Goal: Answer question/provide support

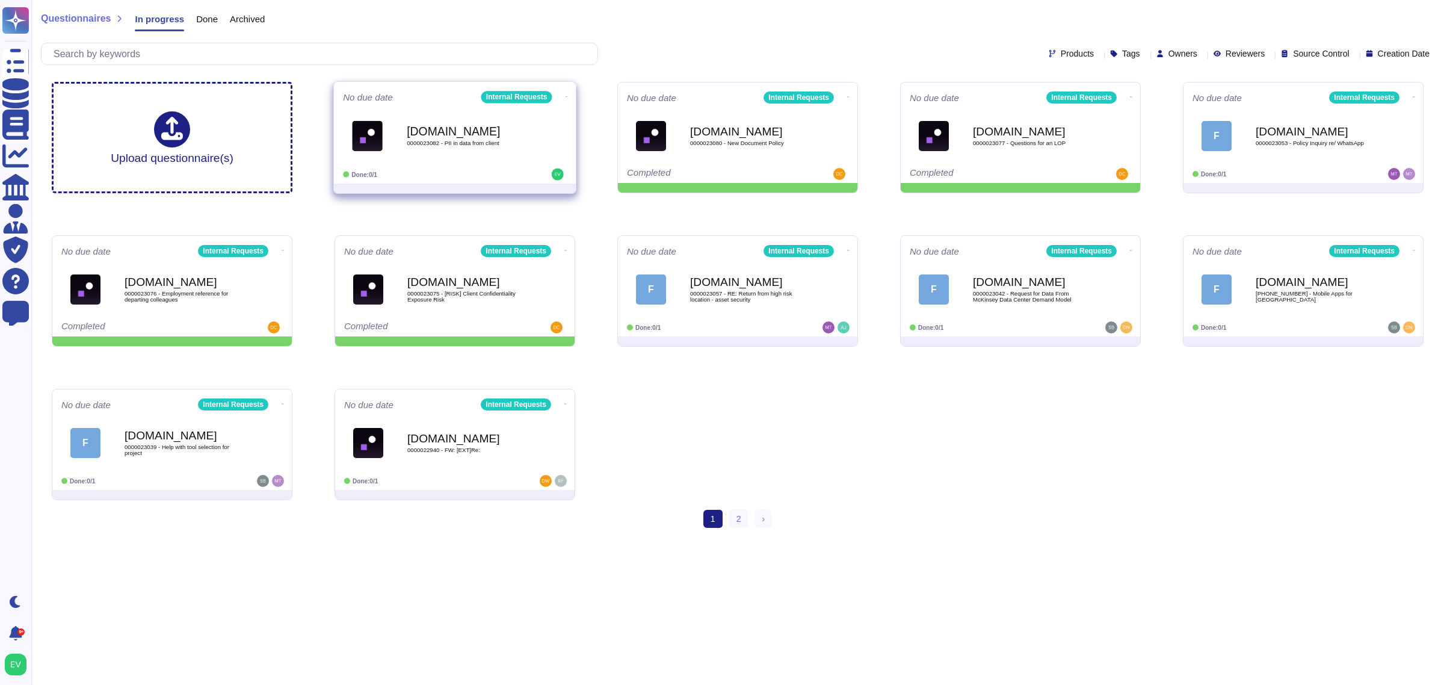
click at [471, 147] on div "[DOMAIN_NAME] 0000023082 - PII in data from client" at bounding box center [468, 135] width 122 height 49
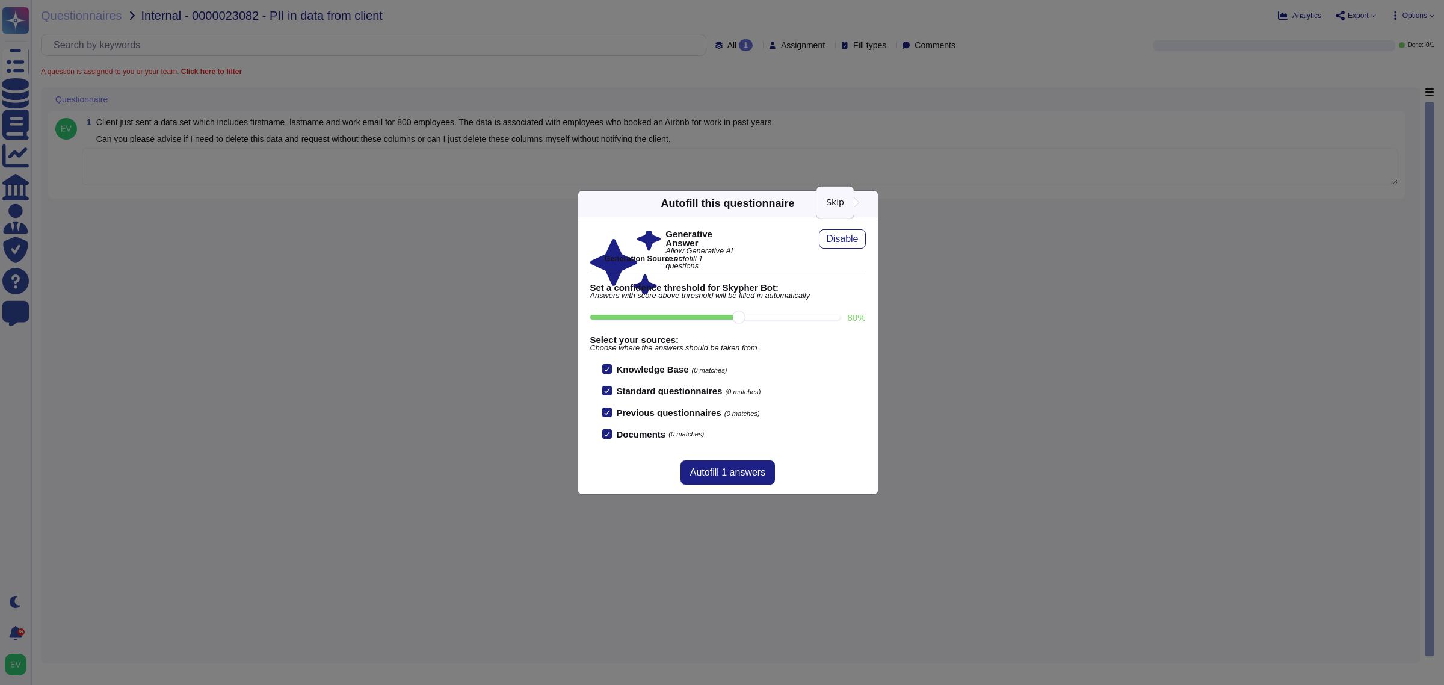
drag, startPoint x: 868, startPoint y: 205, endPoint x: 494, endPoint y: 191, distance: 374.6
click at [871, 203] on icon at bounding box center [871, 203] width 0 height 0
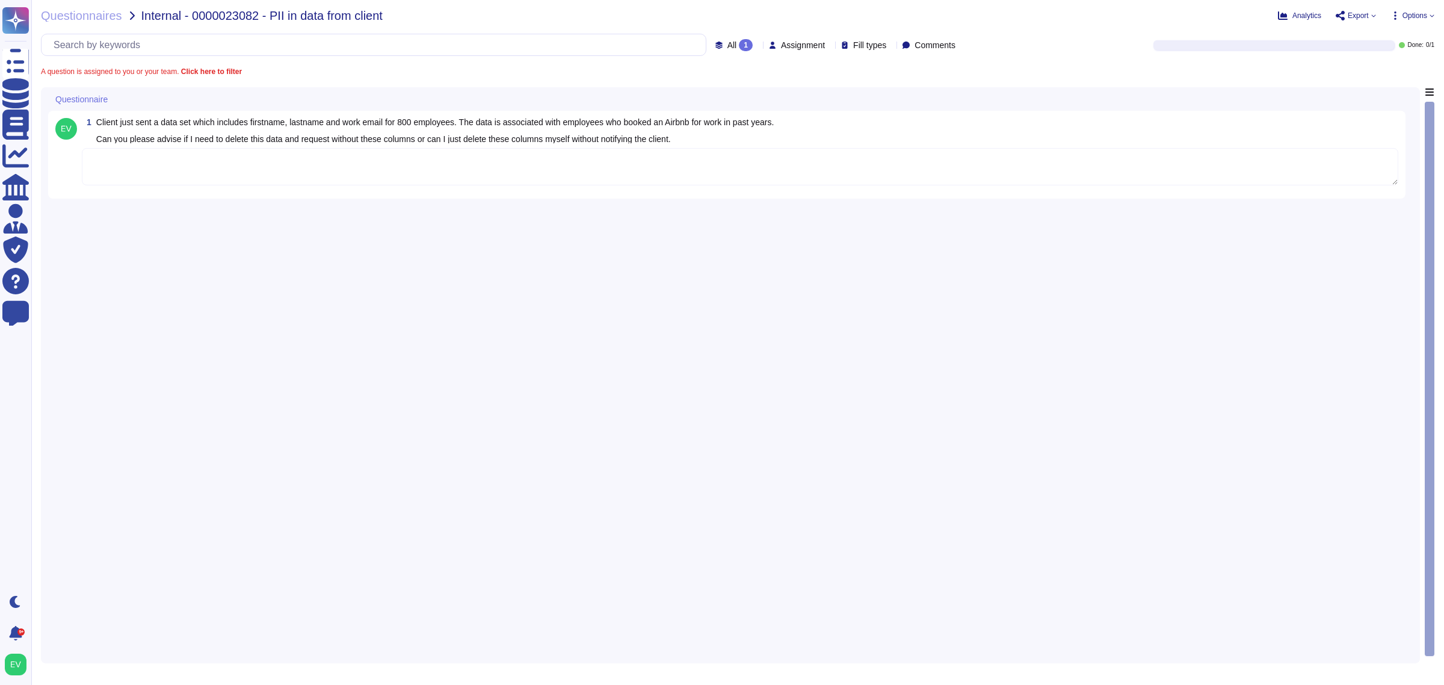
click at [303, 185] on div at bounding box center [740, 167] width 1317 height 39
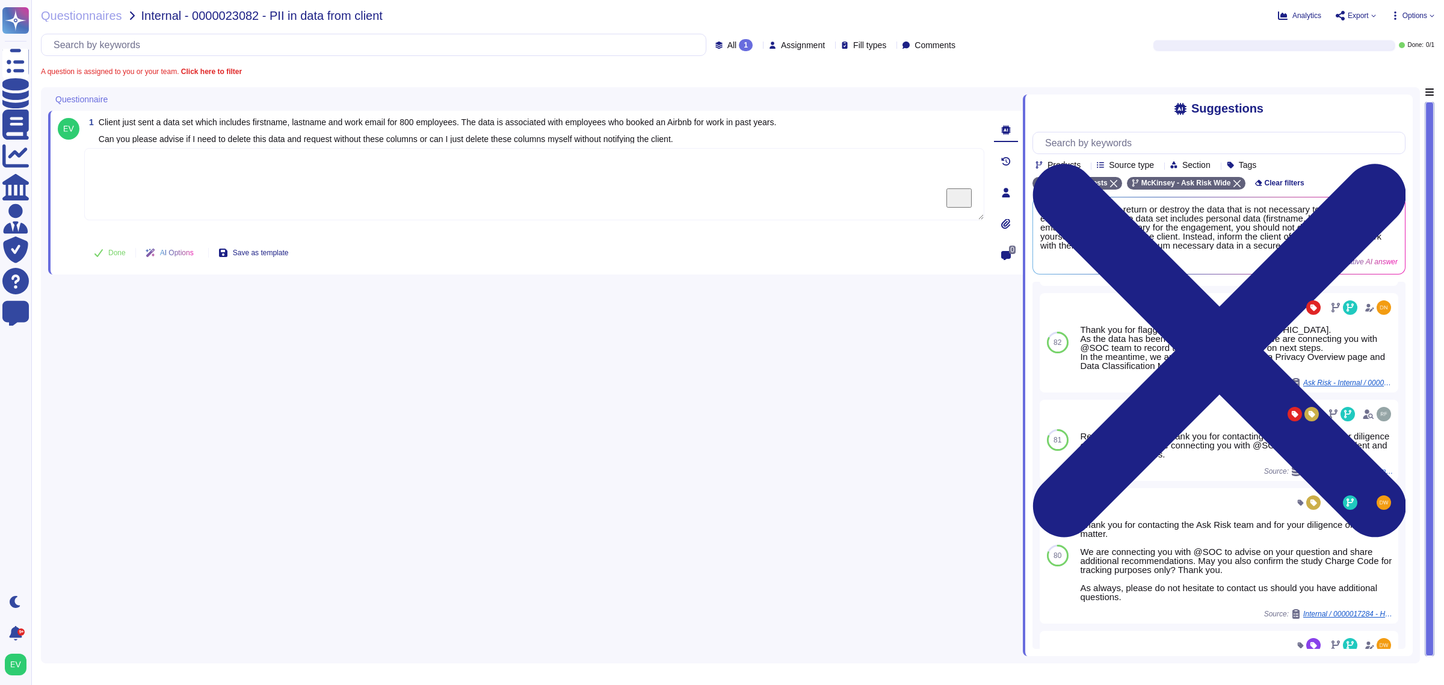
scroll to position [280, 0]
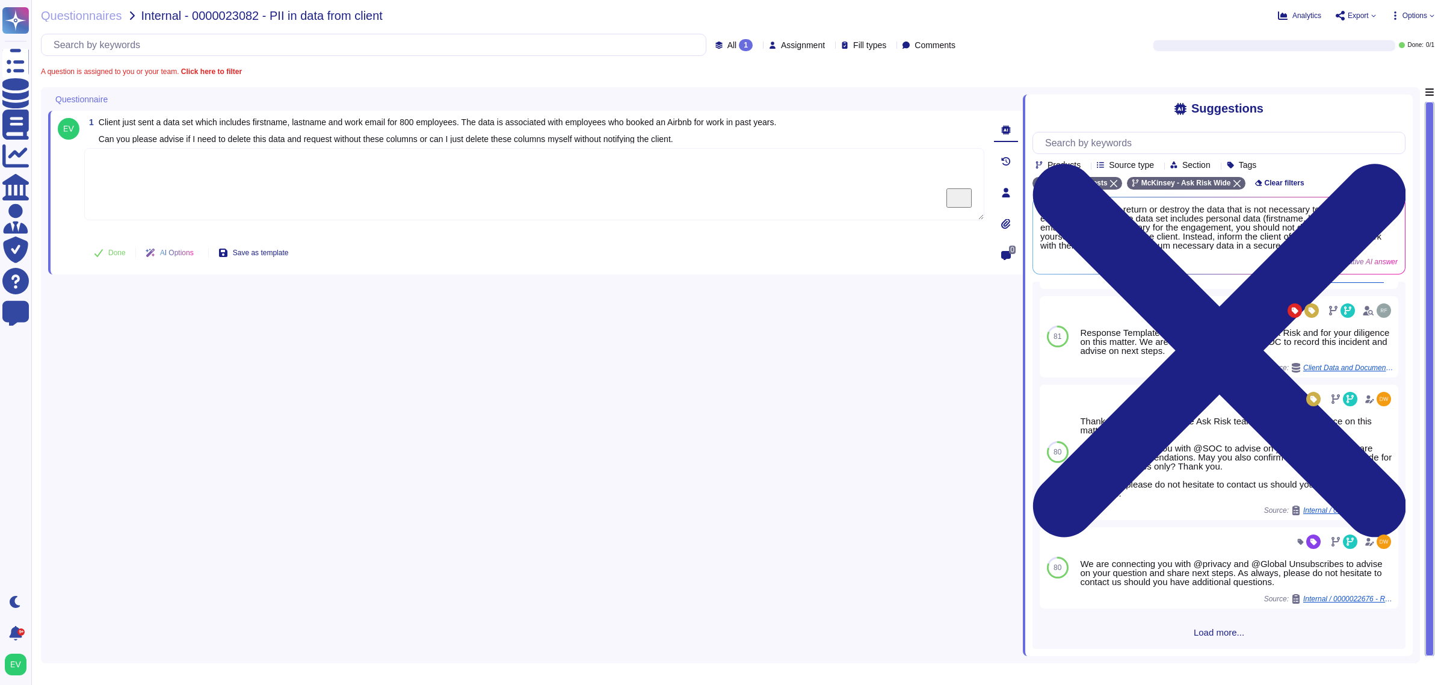
click at [1208, 634] on span "Load more..." at bounding box center [1219, 632] width 373 height 9
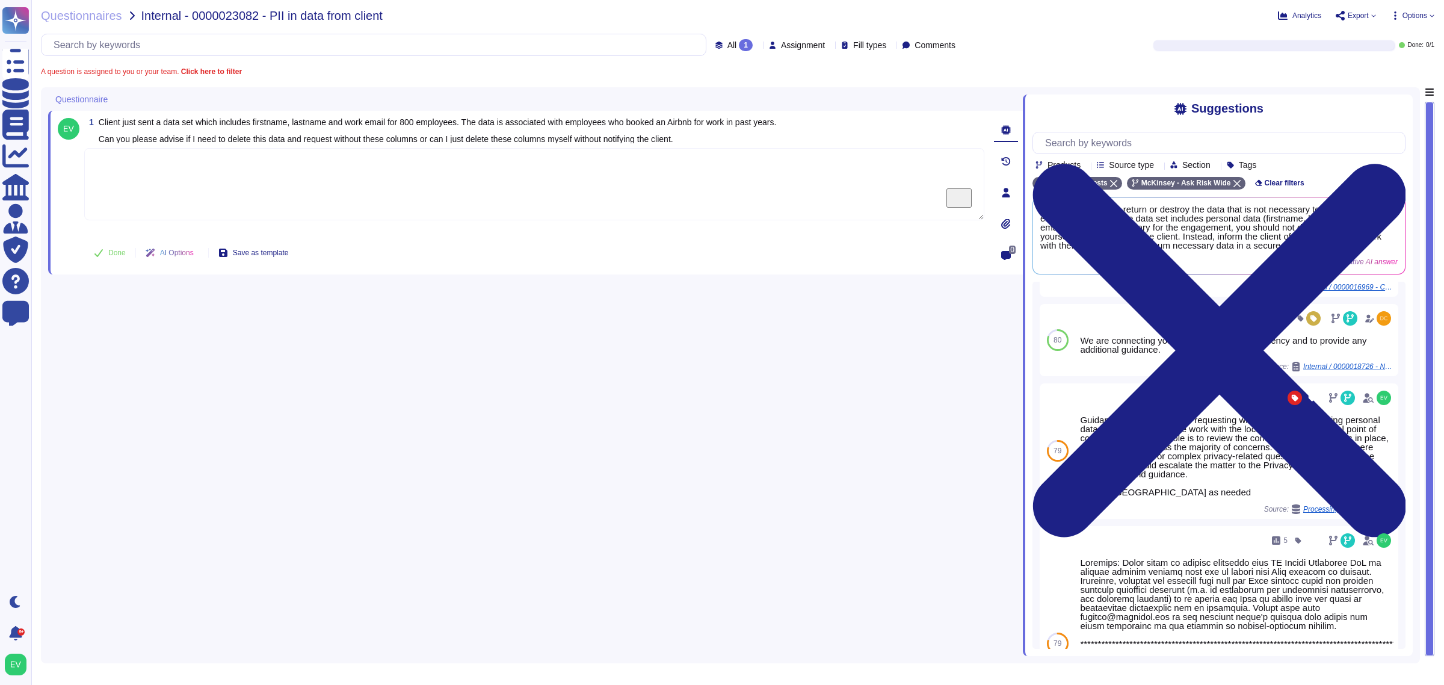
scroll to position [1062, 0]
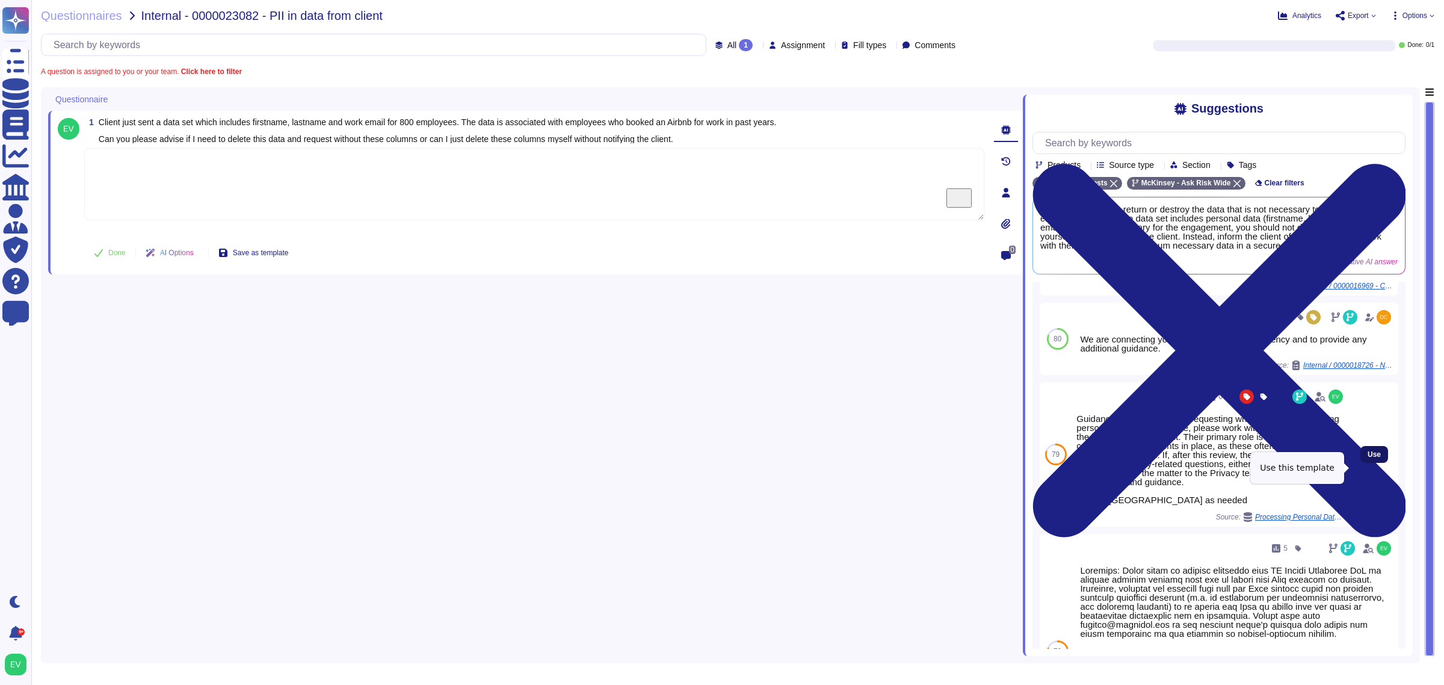
click at [1368, 458] on span "Use" at bounding box center [1374, 454] width 13 height 7
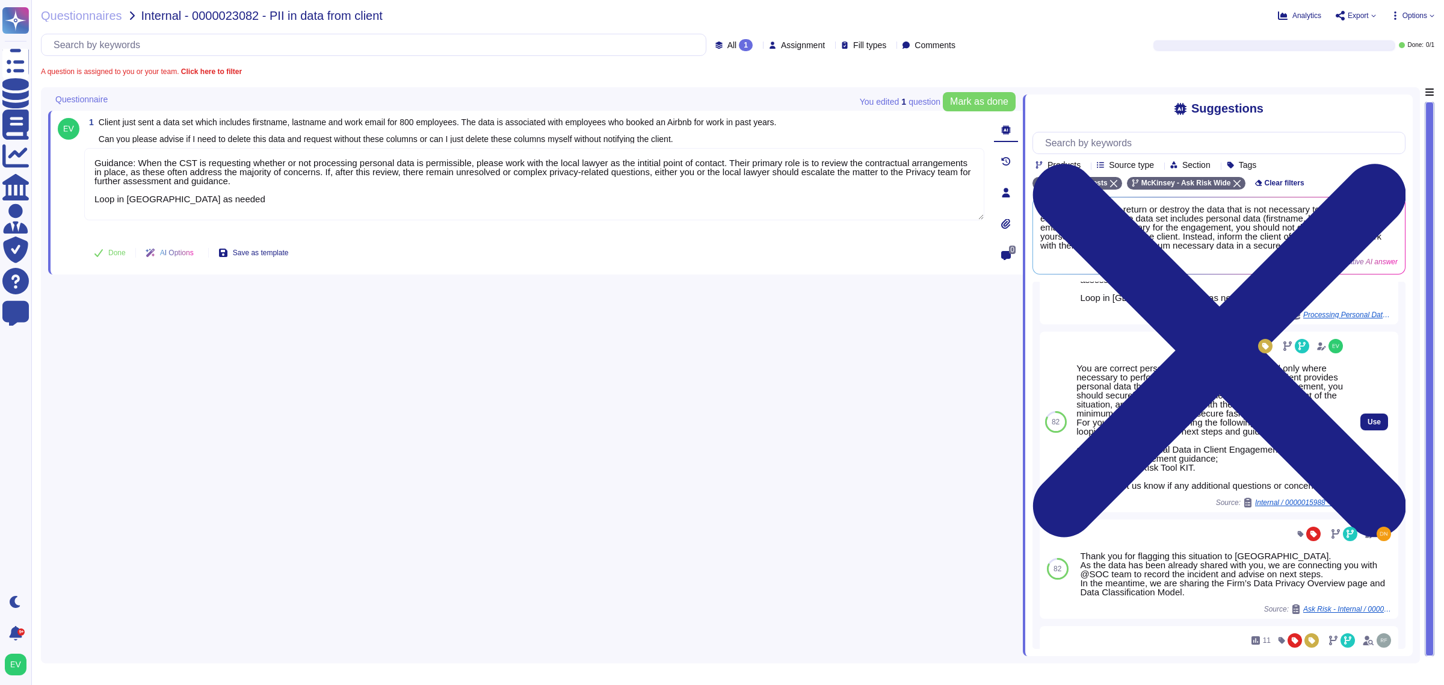
scroll to position [101, 0]
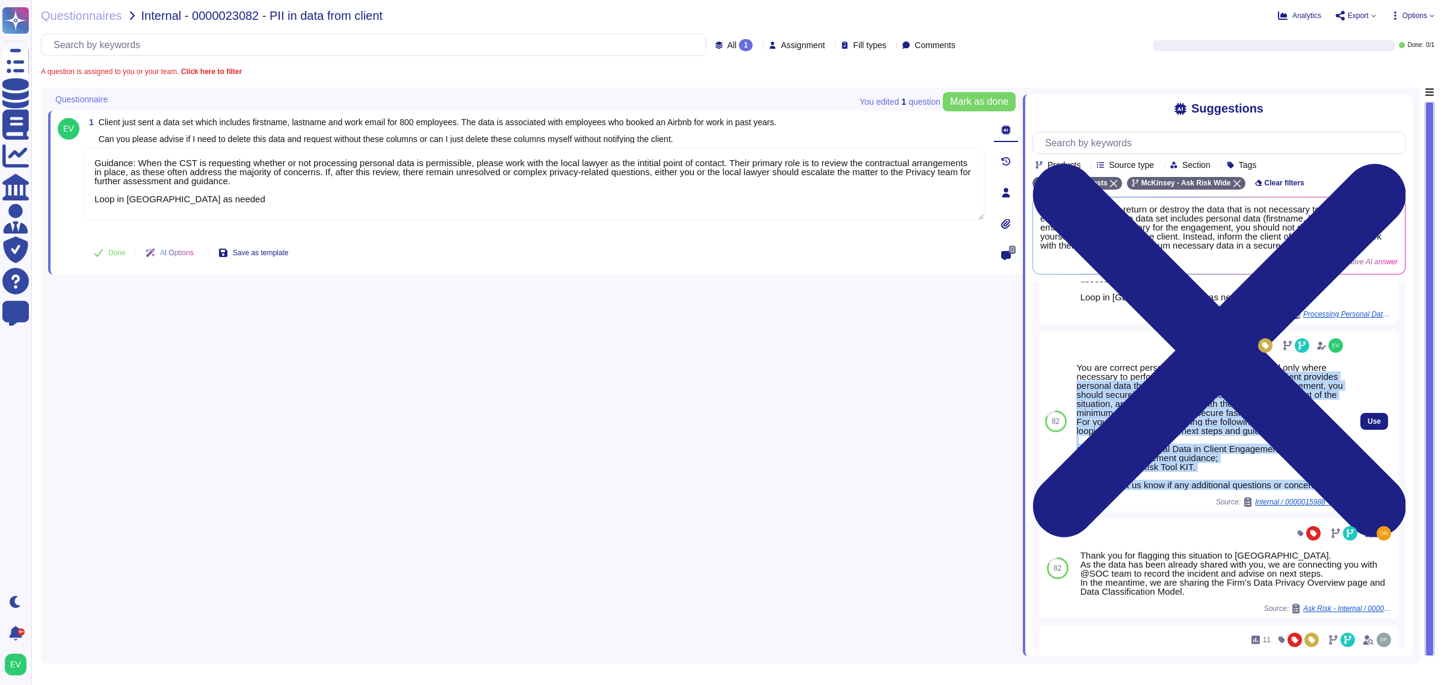
drag, startPoint x: 1258, startPoint y: 380, endPoint x: 1334, endPoint y: 490, distance: 134.2
click at [1334, 489] on div "You are correct personal data should be processed only where necessary to perfo…" at bounding box center [1211, 426] width 269 height 126
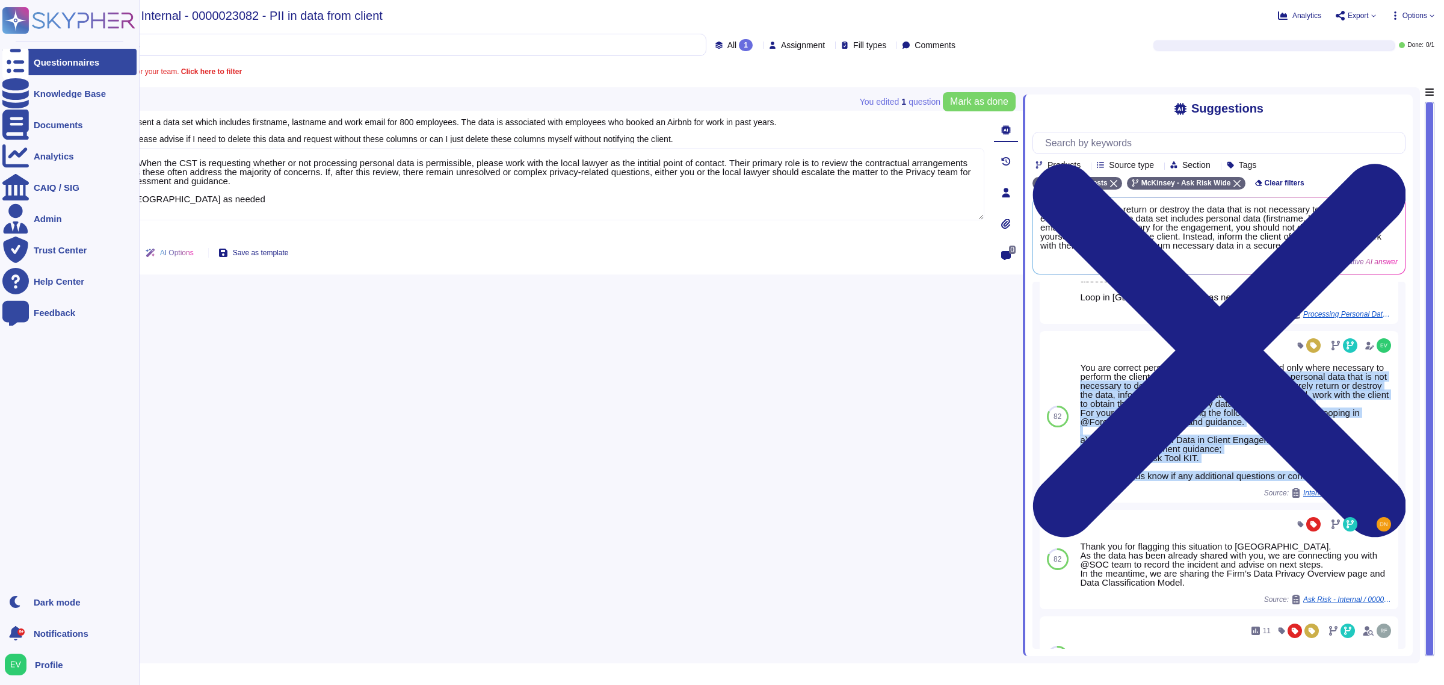
copy div "f the client provides personal data that is not necessary to deliver the engage…"
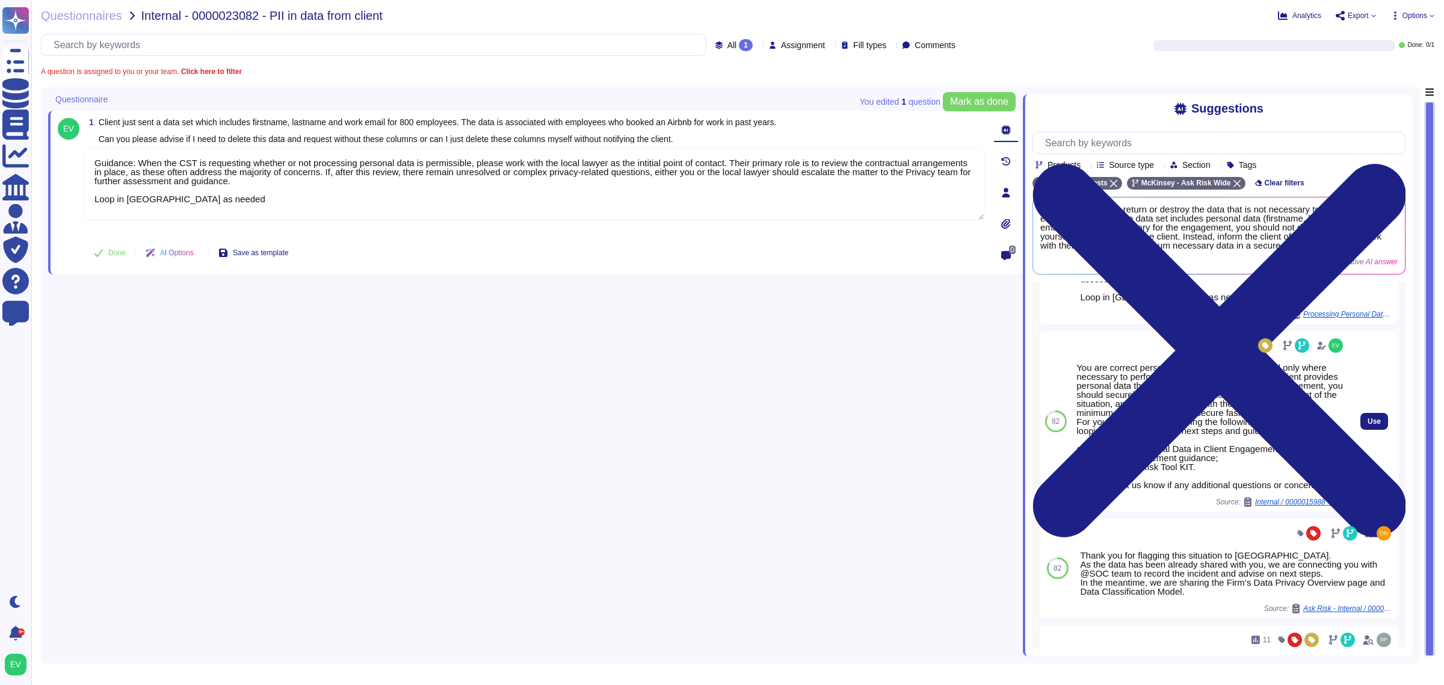
click at [1060, 485] on div "82" at bounding box center [1056, 421] width 32 height 181
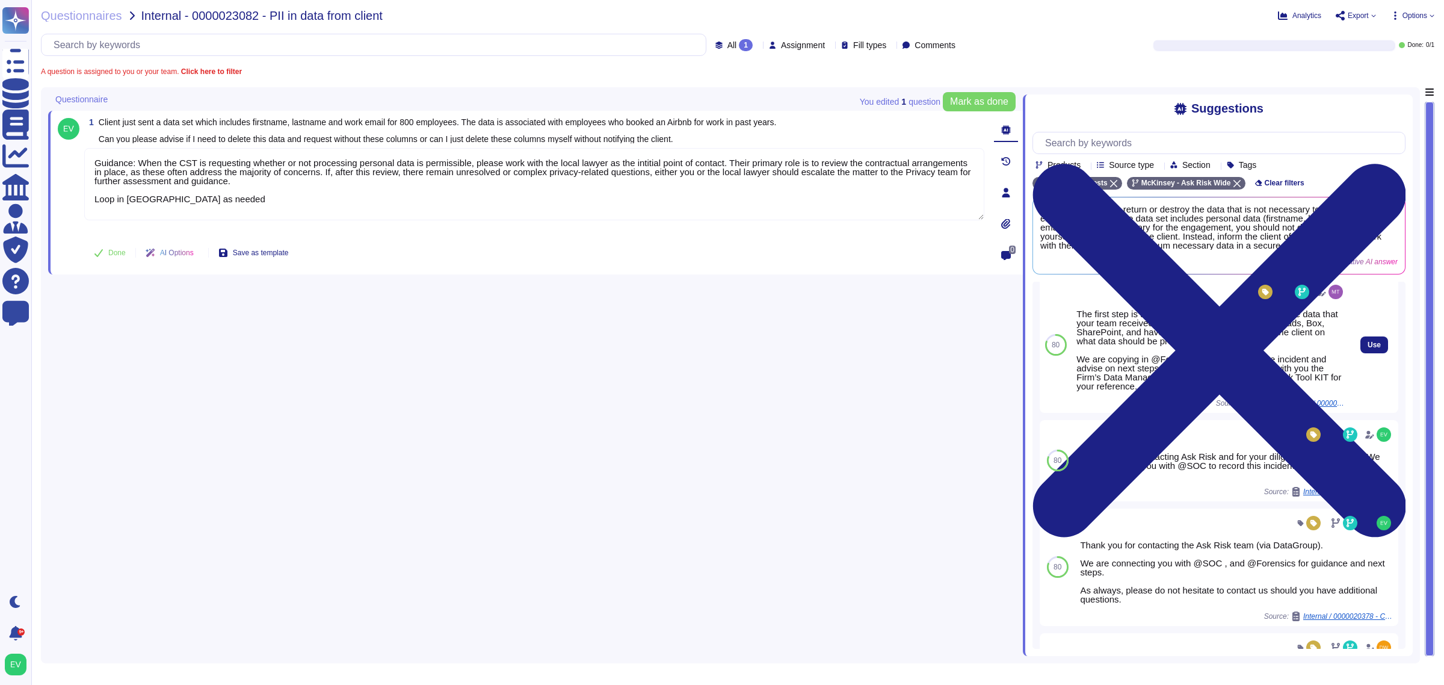
scroll to position [750, 0]
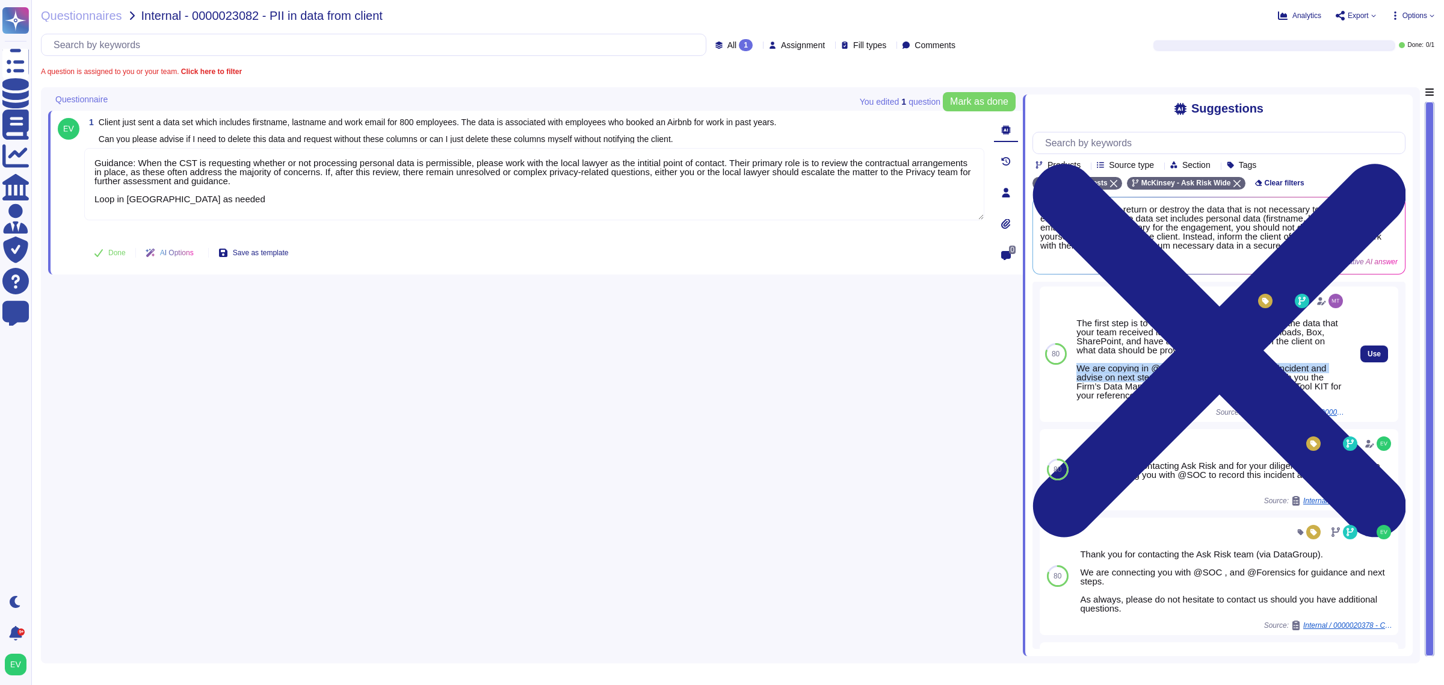
drag, startPoint x: 1077, startPoint y: 376, endPoint x: 1195, endPoint y: 383, distance: 118.1
click at [1195, 383] on div "The first step is to make sure you delete any copy of the data that your team r…" at bounding box center [1211, 358] width 269 height 81
drag, startPoint x: 1214, startPoint y: 327, endPoint x: 1216, endPoint y: 351, distance: 24.1
click at [1216, 351] on div "The first step is to make sure you delete any copy of the data that your team r…" at bounding box center [1211, 358] width 269 height 81
click at [1213, 358] on div "The first step is to make sure you delete any copy of the data that your team r…" at bounding box center [1211, 358] width 269 height 81
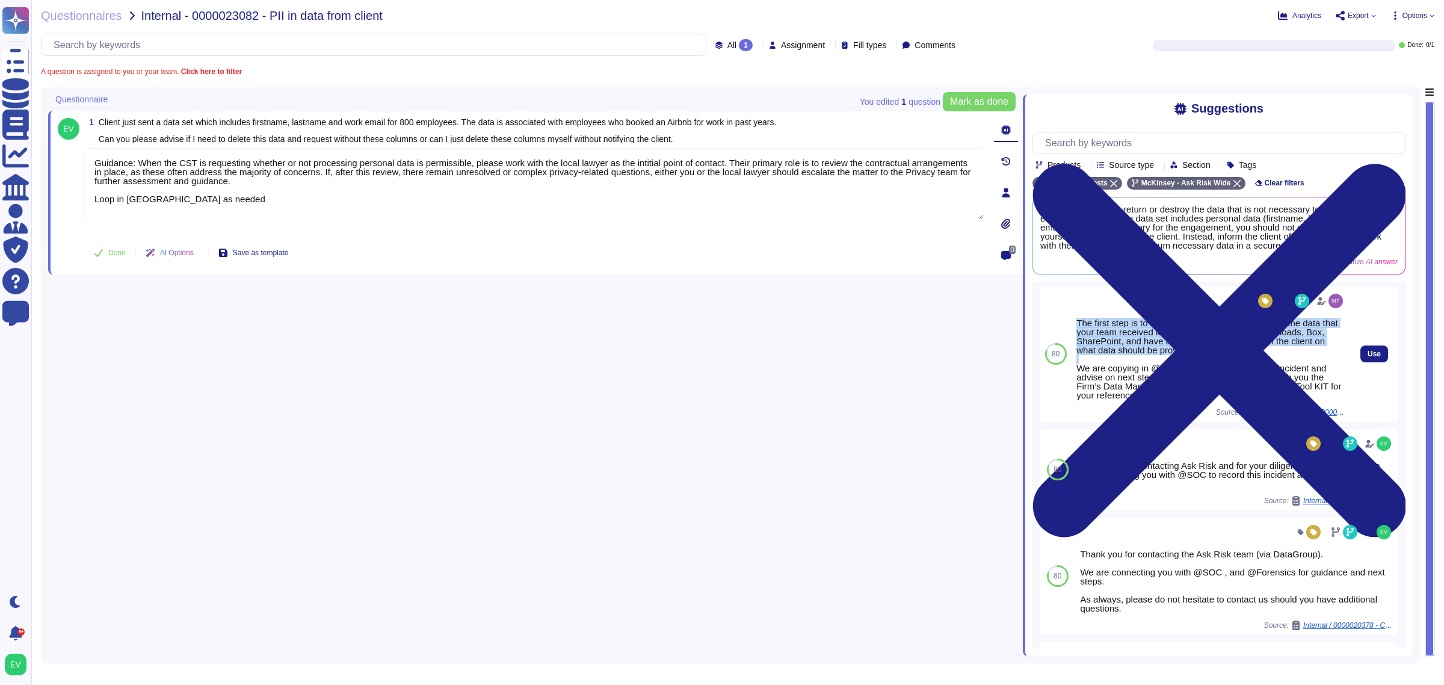
drag, startPoint x: 1213, startPoint y: 358, endPoint x: 1078, endPoint y: 330, distance: 137.2
click at [1078, 330] on div "The first step is to make sure you delete any copy of the data that your team r…" at bounding box center [1211, 358] width 269 height 81
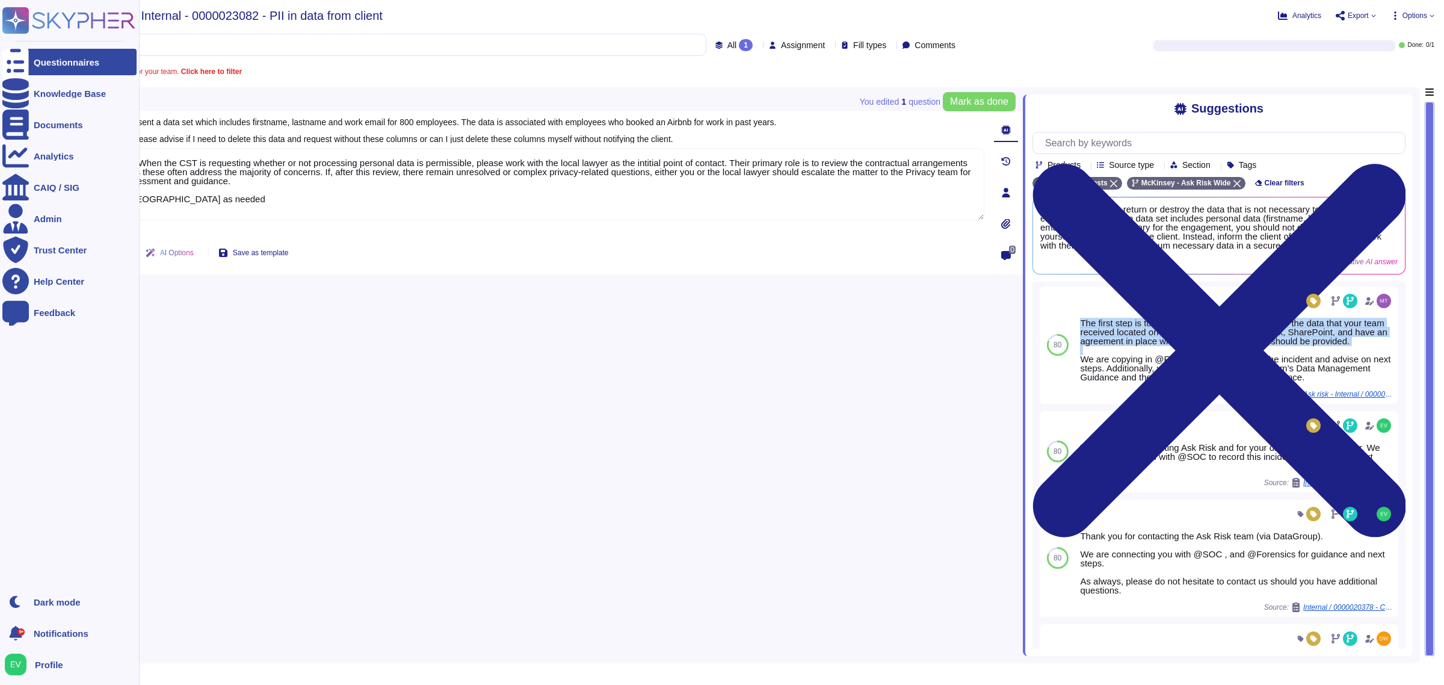
copy div "The first step is to make sure you delete any copy of the data that your team r…"
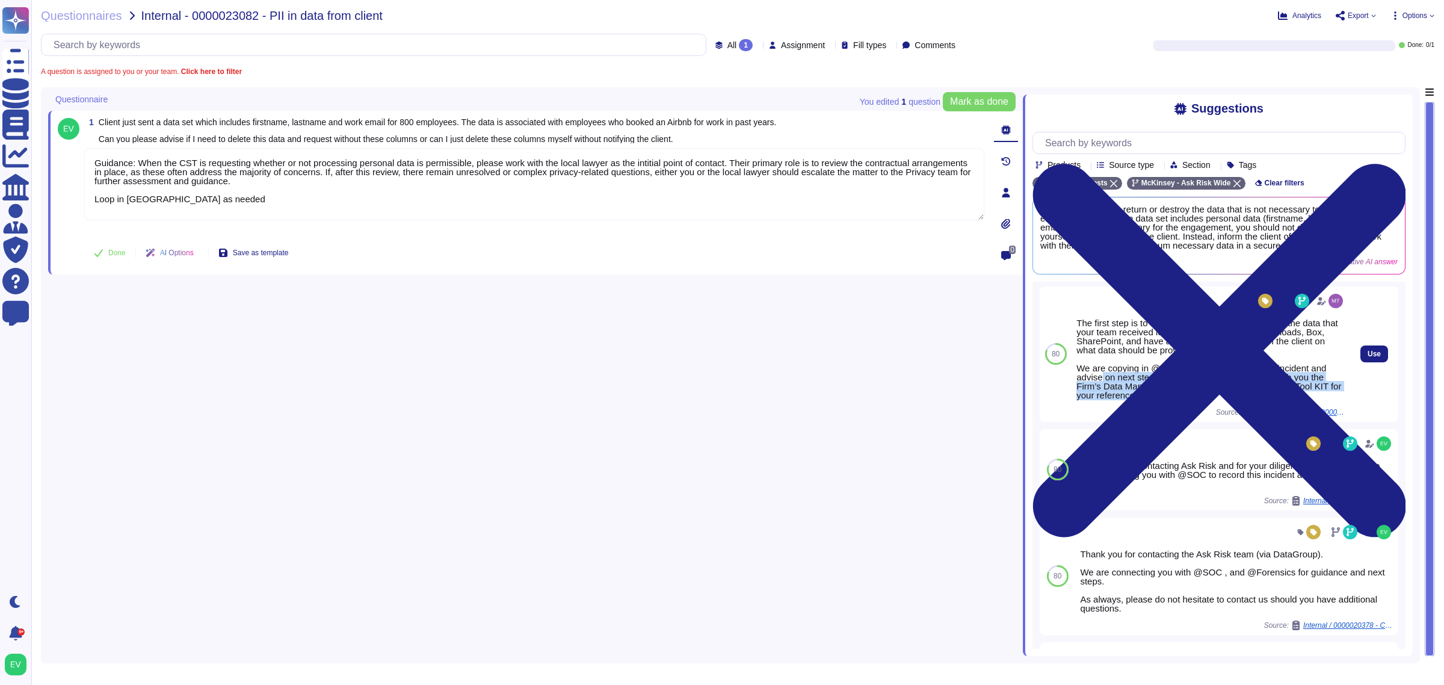
drag, startPoint x: 1157, startPoint y: 399, endPoint x: 1100, endPoint y: 382, distance: 59.6
click at [1100, 382] on div "The first step is to make sure you delete any copy of the data that your team r…" at bounding box center [1211, 358] width 269 height 81
click at [1078, 371] on div "The first step is to make sure you delete any copy of the data that your team r…" at bounding box center [1211, 358] width 269 height 81
drag, startPoint x: 1077, startPoint y: 371, endPoint x: 1162, endPoint y: 386, distance: 85.5
click at [1162, 386] on div "The first step is to make sure you delete any copy of the data that your team r…" at bounding box center [1211, 358] width 269 height 81
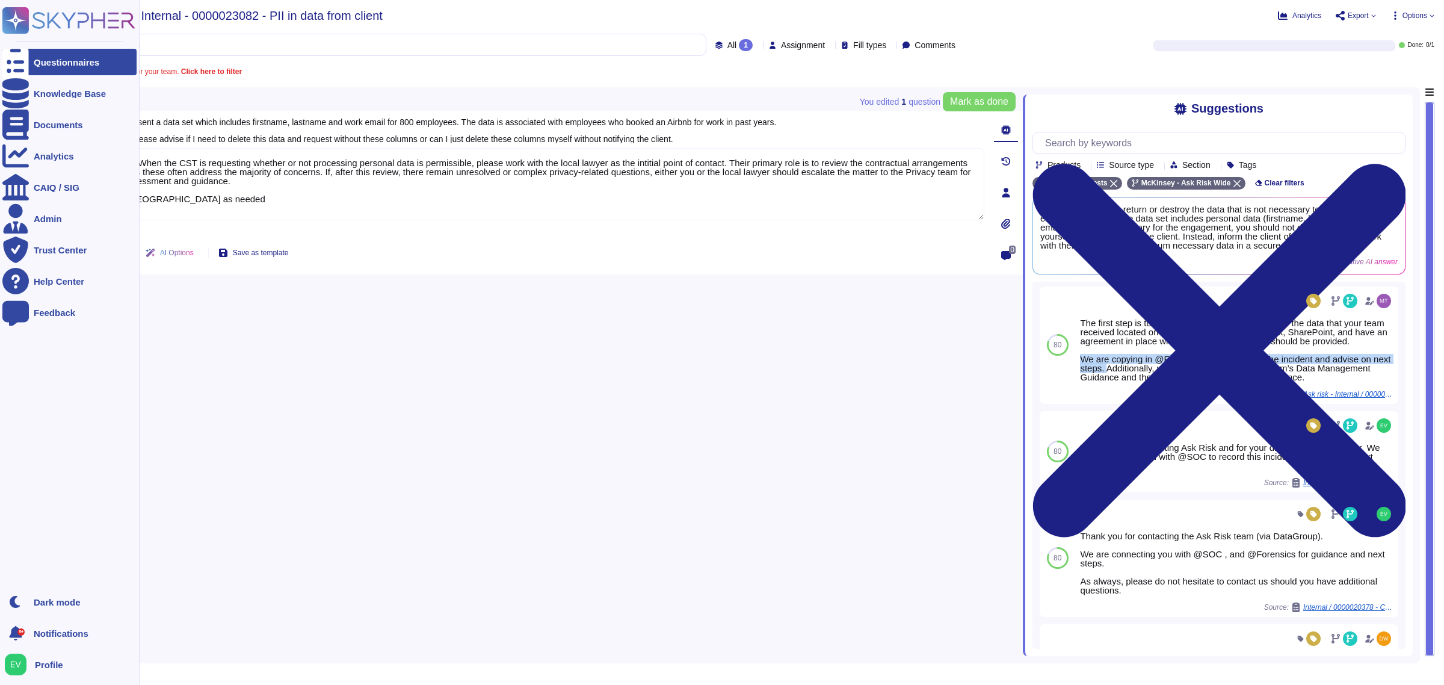
copy div "We are copying in @Forensics team to record the incident and advise on next ste…"
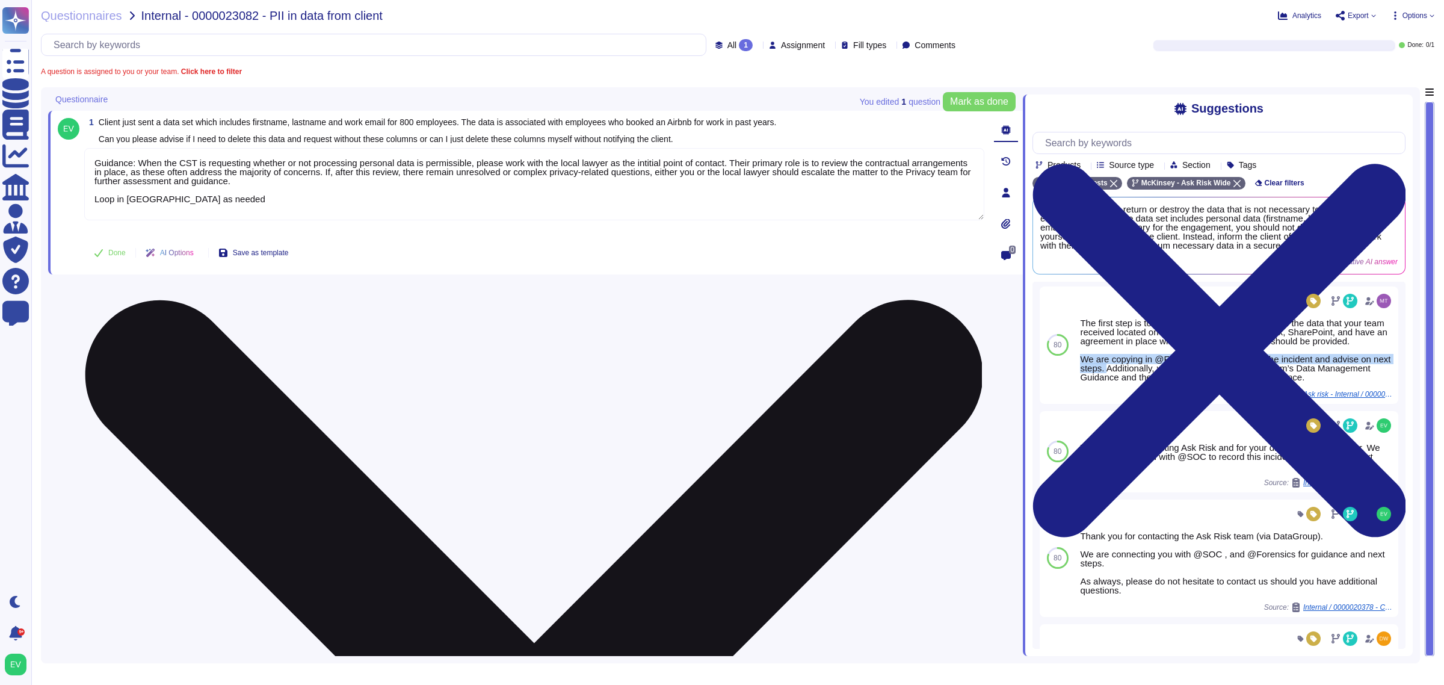
drag, startPoint x: 274, startPoint y: 170, endPoint x: 250, endPoint y: 202, distance: 40.1
click at [274, 172] on textarea "Guidance: When the CST is requesting whether or not processing personal data is…" at bounding box center [534, 184] width 900 height 72
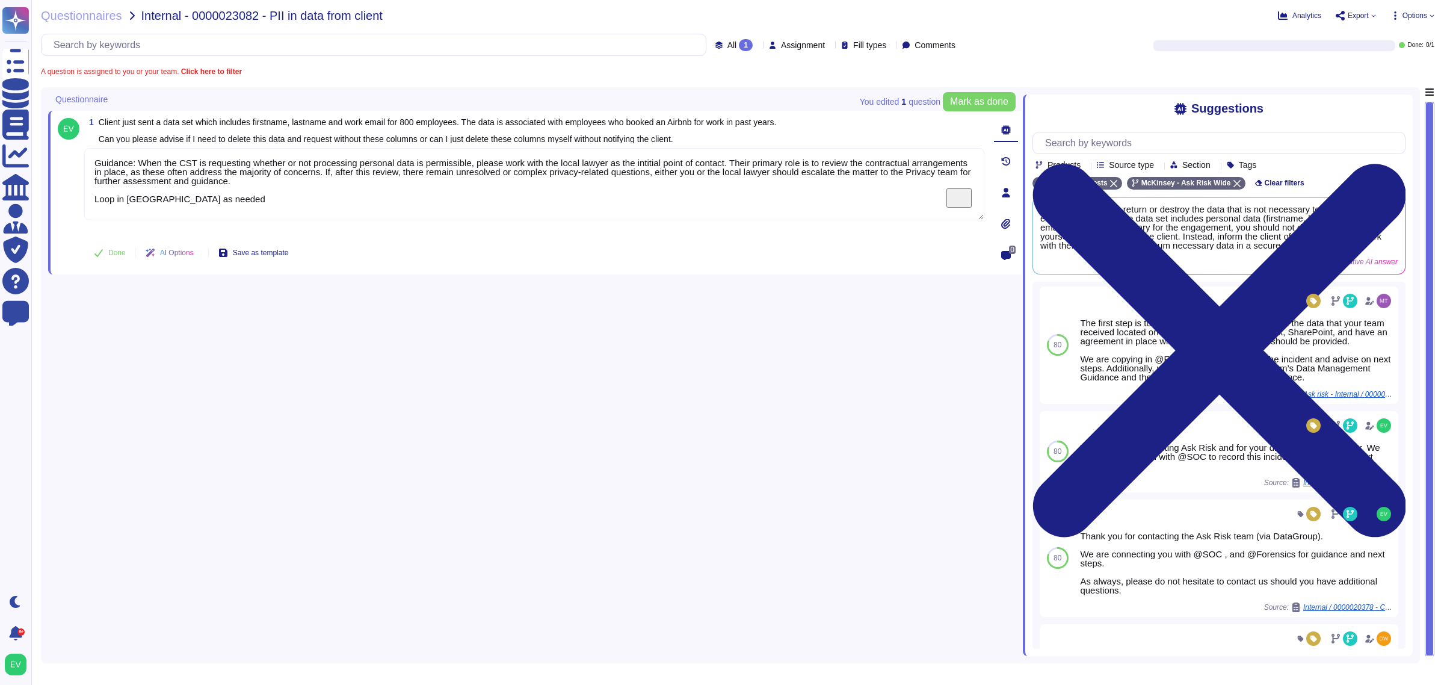
drag, startPoint x: 209, startPoint y: 206, endPoint x: 61, endPoint y: 147, distance: 159.1
click at [61, 147] on div "1 Client just sent a data set which includes firstname, lastname and work email…" at bounding box center [521, 192] width 927 height 149
paste textarea "Thank you for contacting the Ask Risk team and your diligence on this matter. I…"
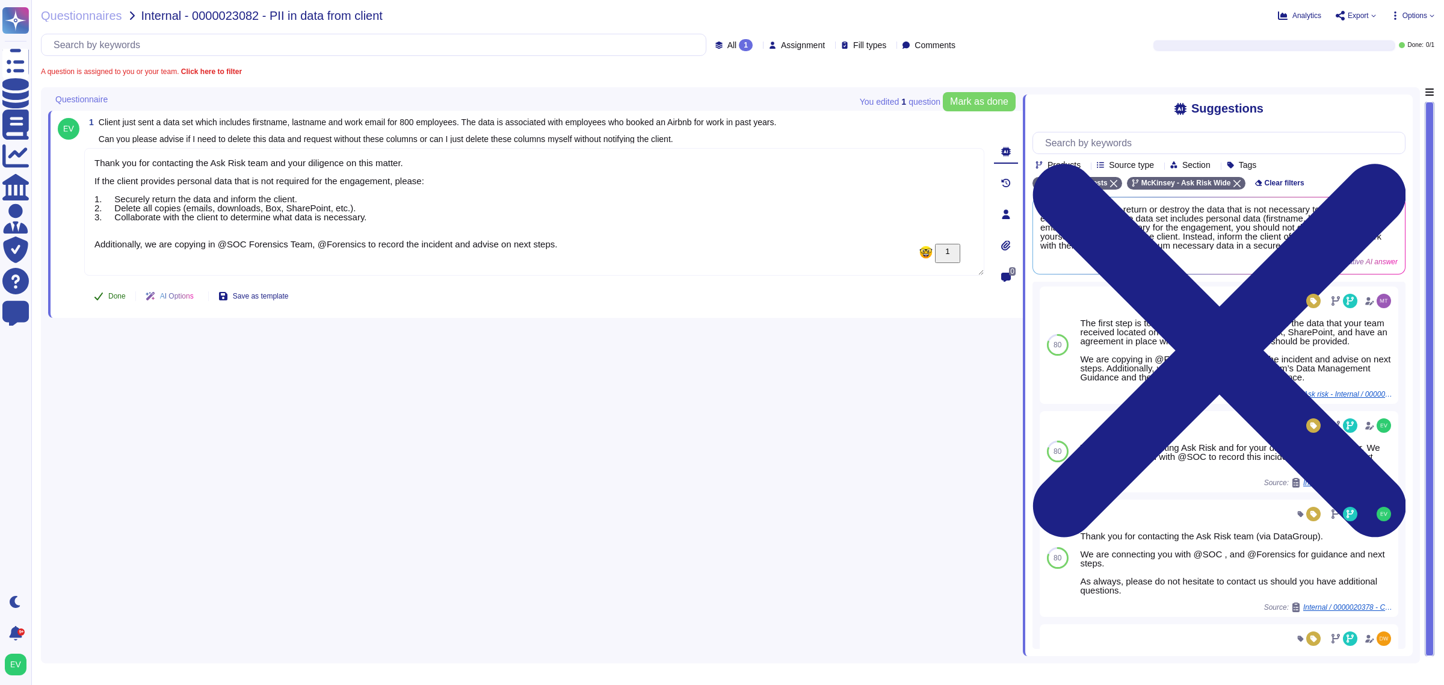
type textarea "Thank you for contacting the Ask Risk team and your diligence on this matter. I…"
click at [104, 299] on button "Done" at bounding box center [109, 301] width 51 height 24
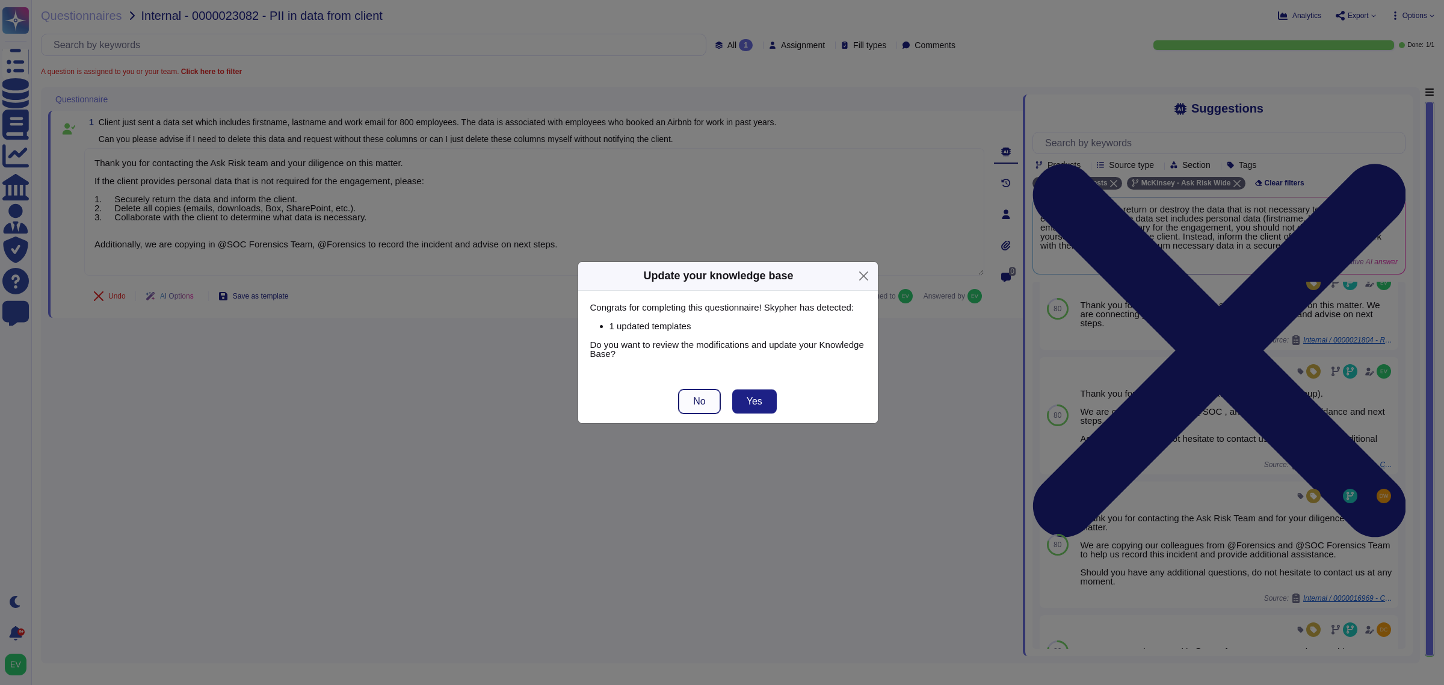
drag, startPoint x: 757, startPoint y: 398, endPoint x: 701, endPoint y: 400, distance: 56.0
click at [701, 400] on div "No Yes" at bounding box center [728, 401] width 300 height 43
click at [701, 400] on span "No" at bounding box center [699, 402] width 12 height 10
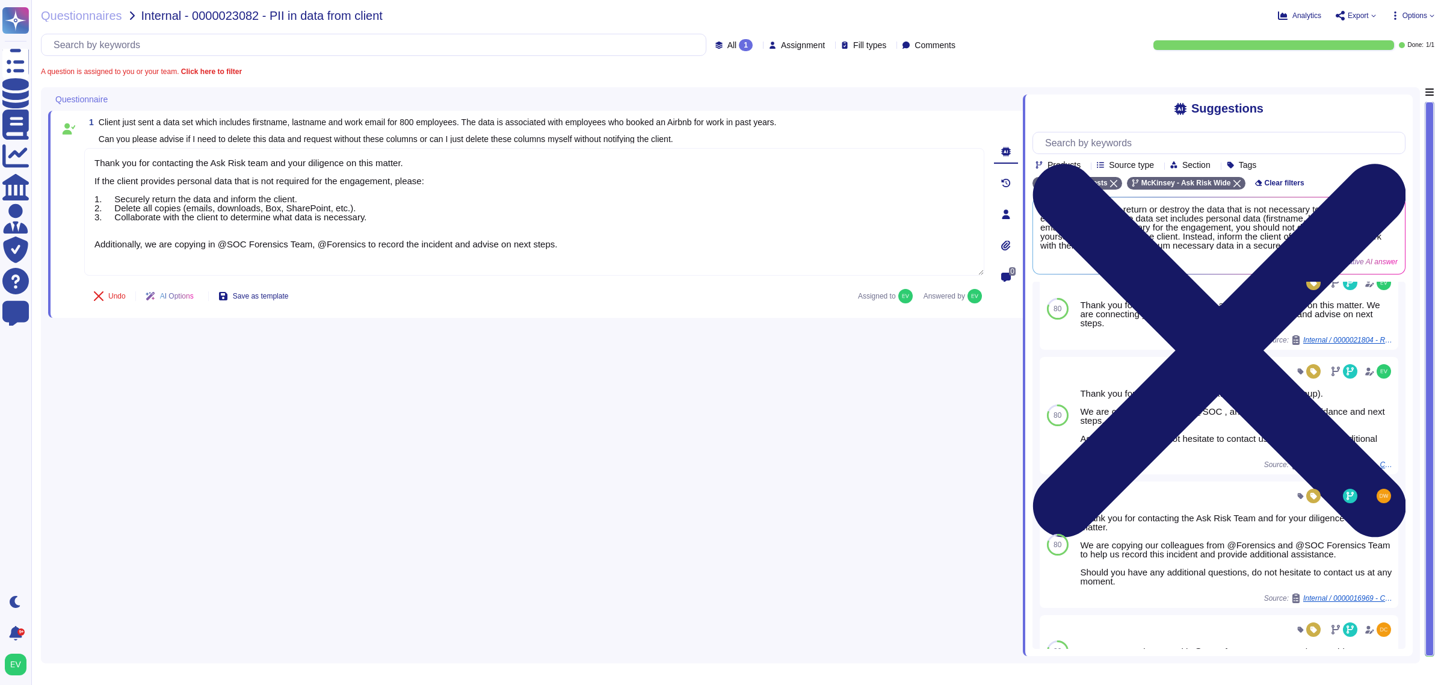
click at [1391, 107] on icon at bounding box center [1219, 351] width 373 height 498
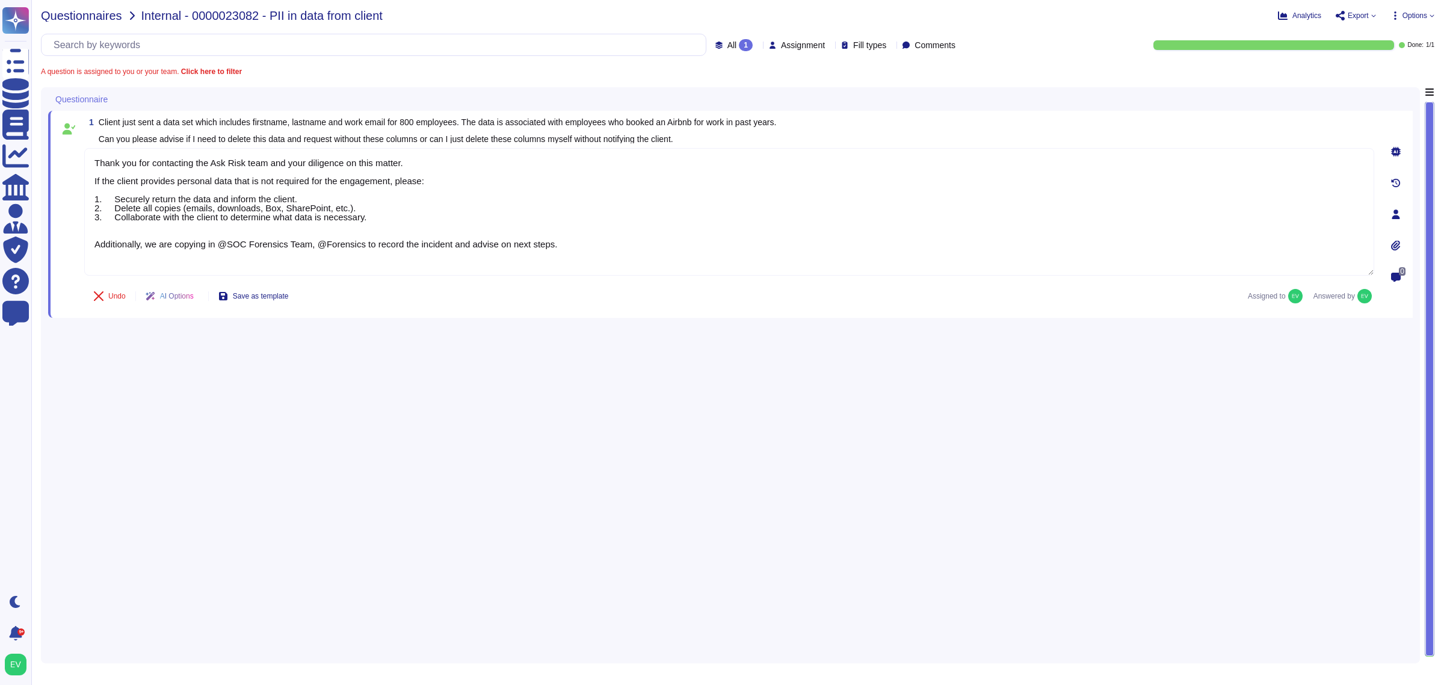
click at [73, 10] on span "Questionnaires" at bounding box center [81, 16] width 81 height 12
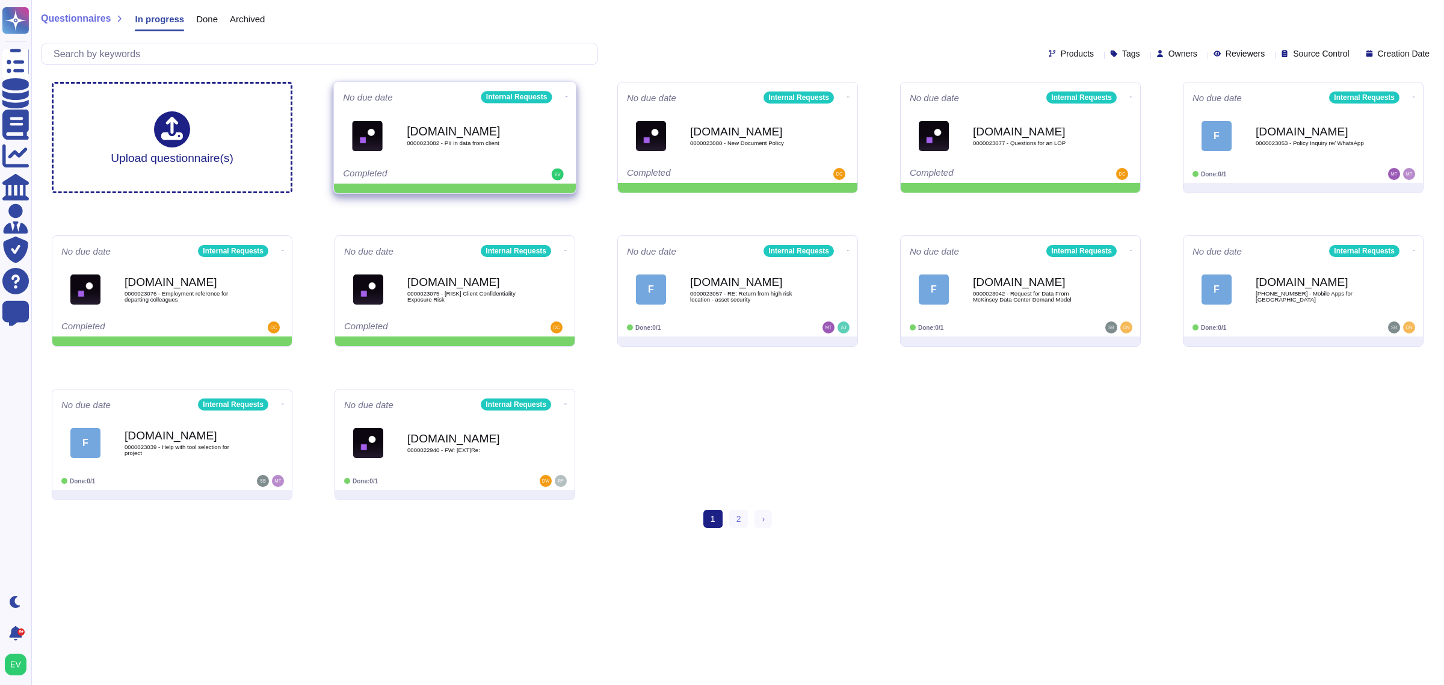
click at [566, 96] on icon at bounding box center [567, 96] width 2 height 3
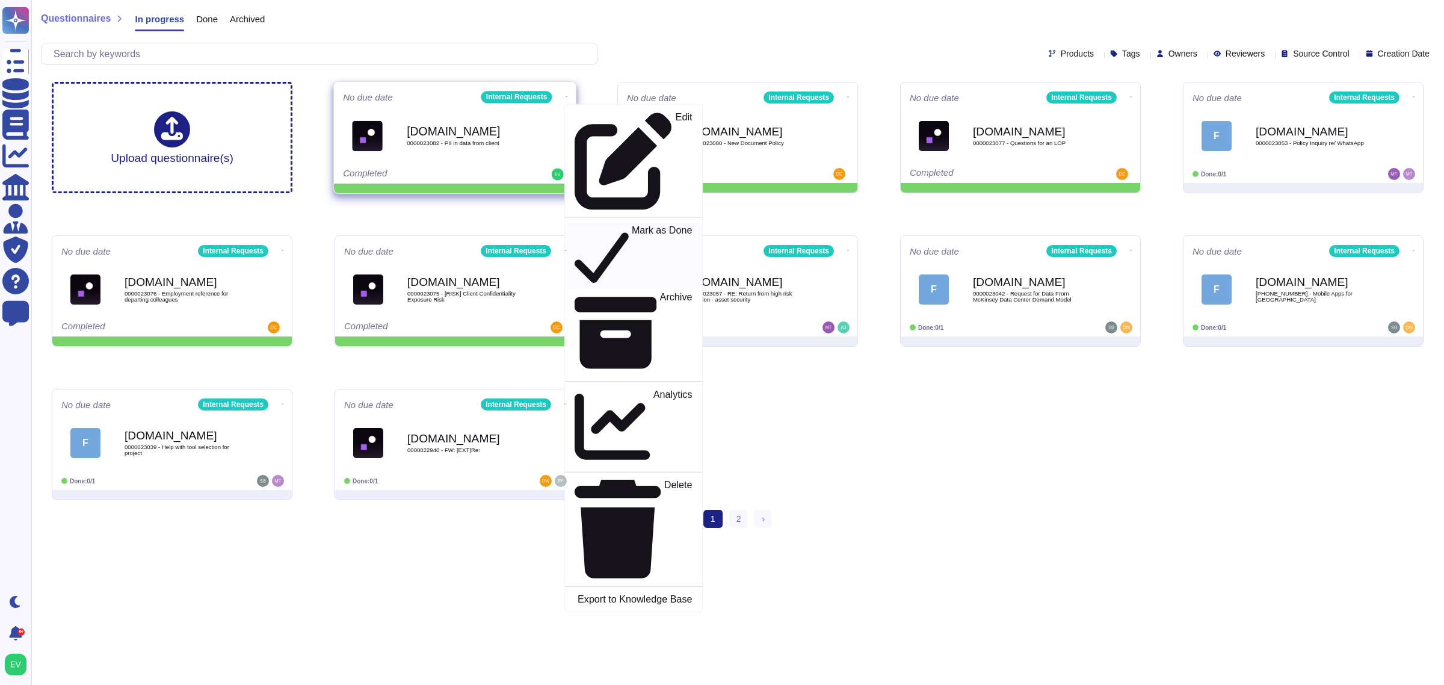
click at [575, 225] on icon at bounding box center [602, 256] width 54 height 62
